Goal: Browse casually

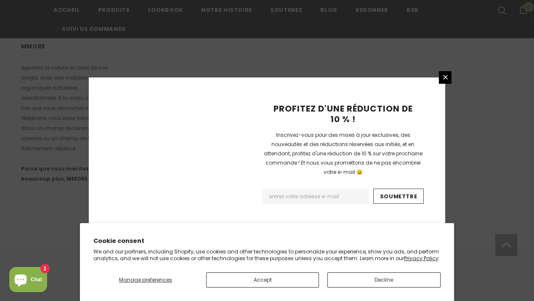
scroll to position [599, 0]
